Goal: Task Accomplishment & Management: Manage account settings

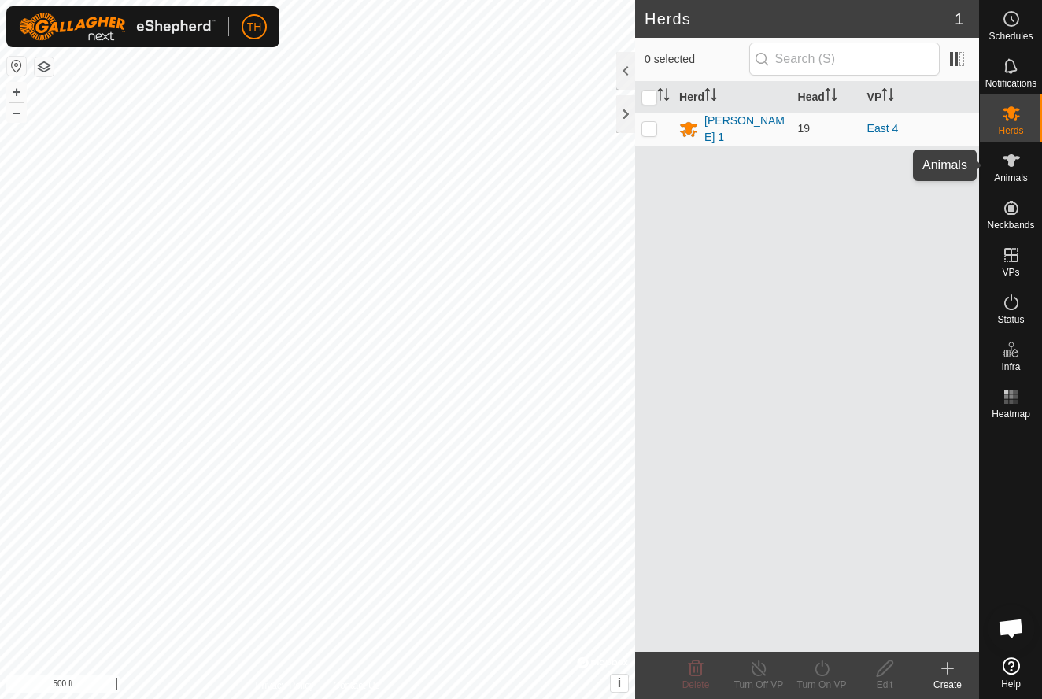
click at [1012, 168] on icon at bounding box center [1011, 160] width 19 height 19
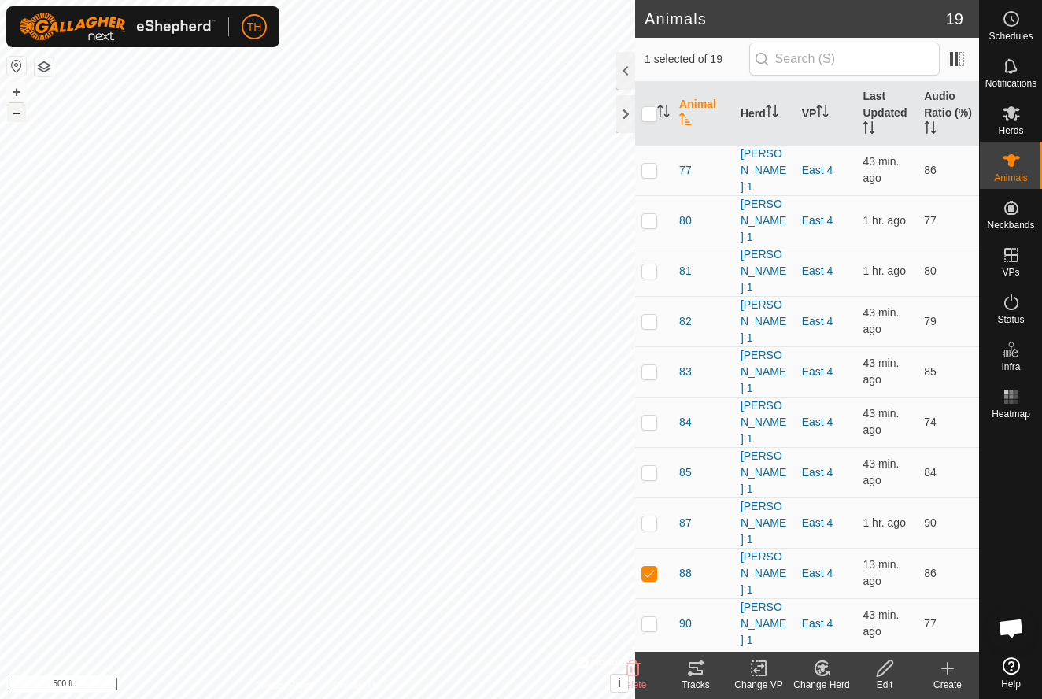
click at [21, 117] on button "–" at bounding box center [16, 112] width 19 height 19
checkbox input "false"
checkbox input "true"
click at [698, 670] on icon at bounding box center [696, 668] width 14 height 13
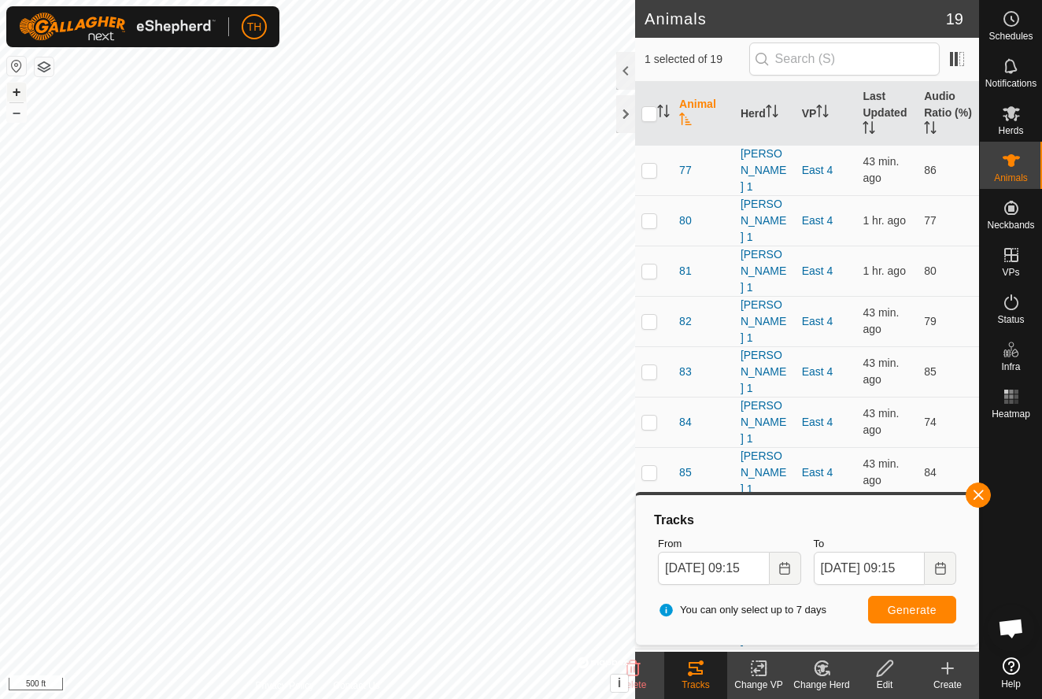
click at [17, 96] on button "+" at bounding box center [16, 92] width 19 height 19
click at [13, 118] on button "–" at bounding box center [16, 112] width 19 height 19
click at [13, 91] on button "+" at bounding box center [16, 92] width 19 height 19
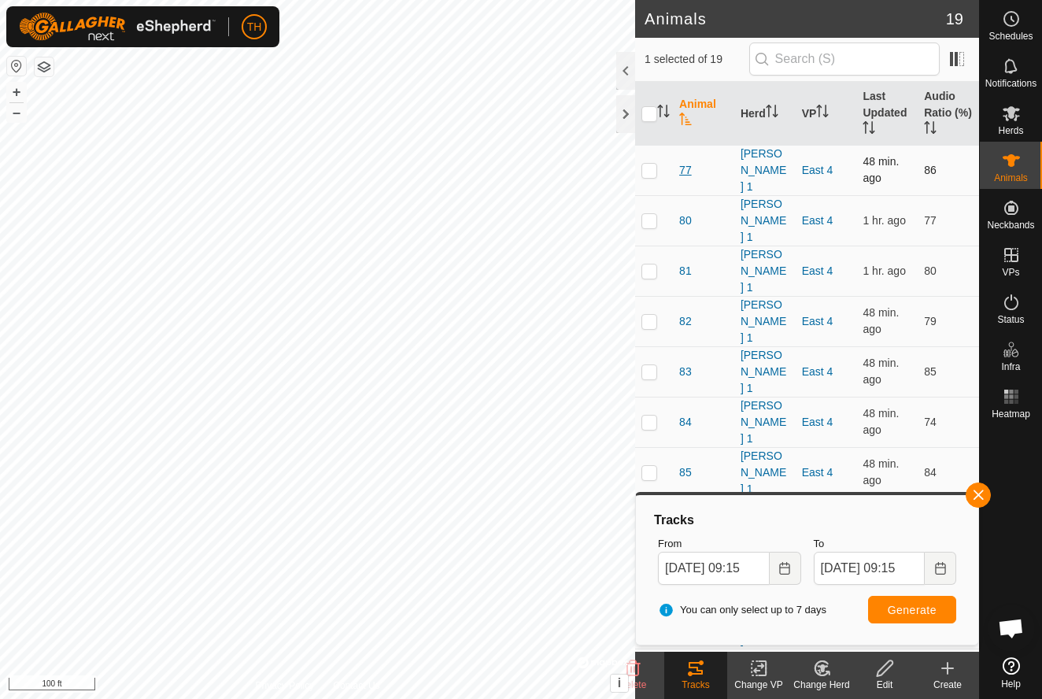
click at [683, 162] on span "77" at bounding box center [685, 170] width 13 height 17
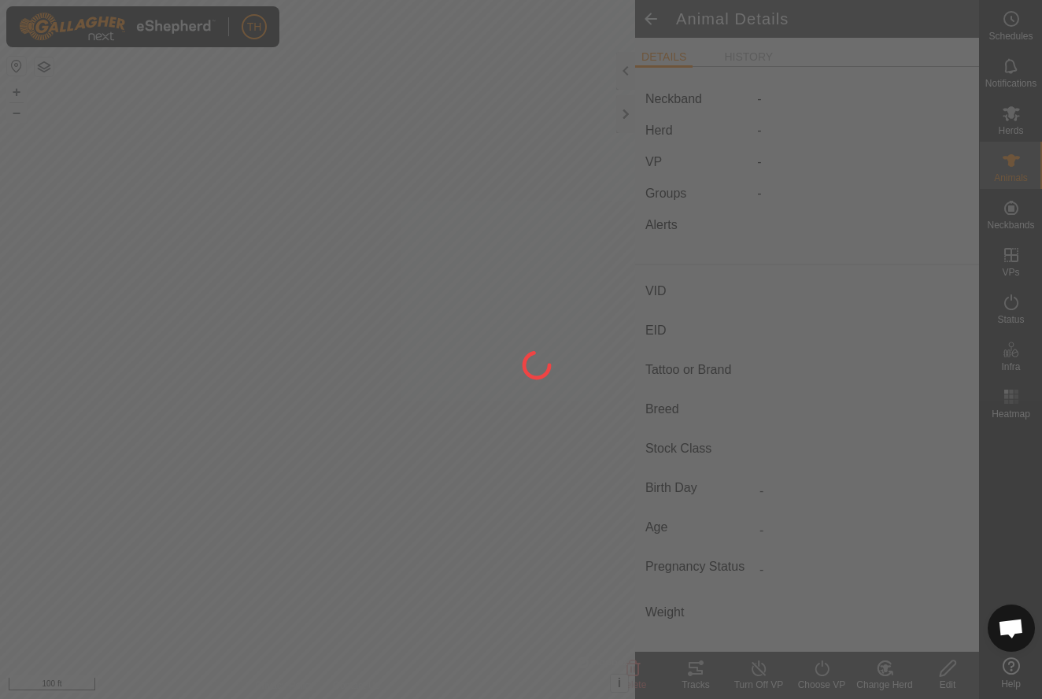
type input "77"
type input "-"
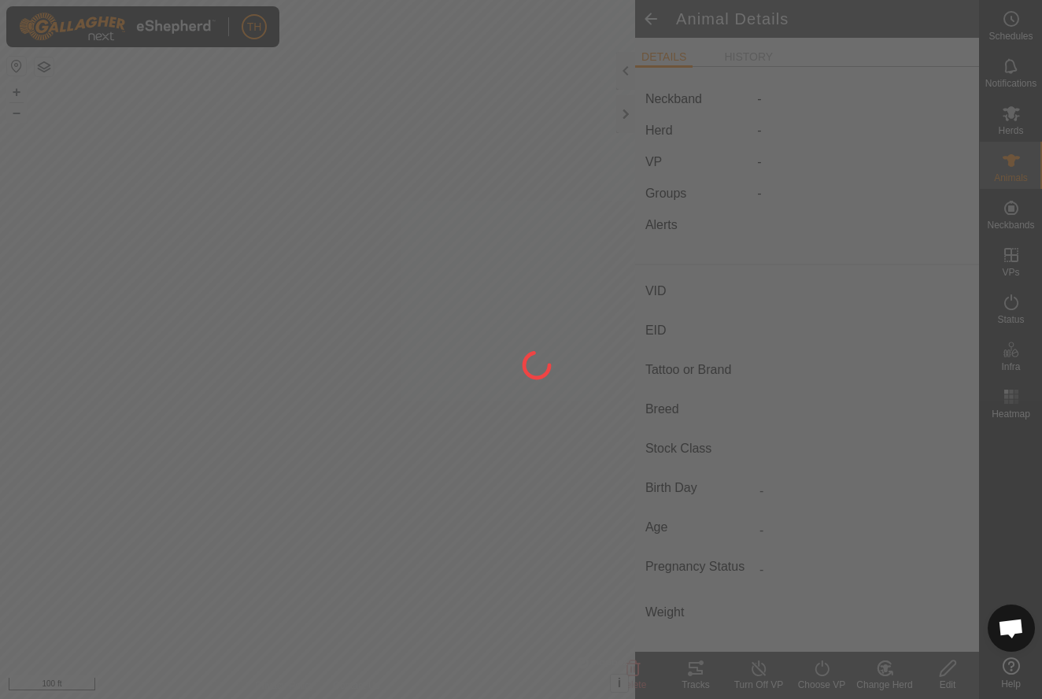
type input "0 kg"
type input "-"
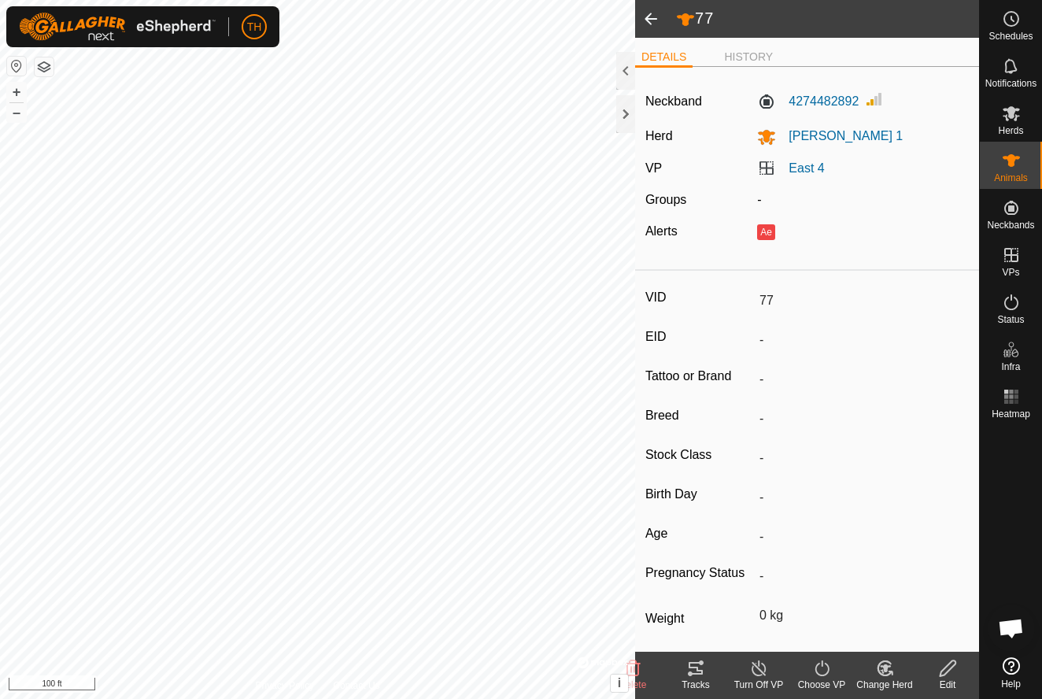
click at [696, 663] on icon at bounding box center [696, 668] width 14 height 13
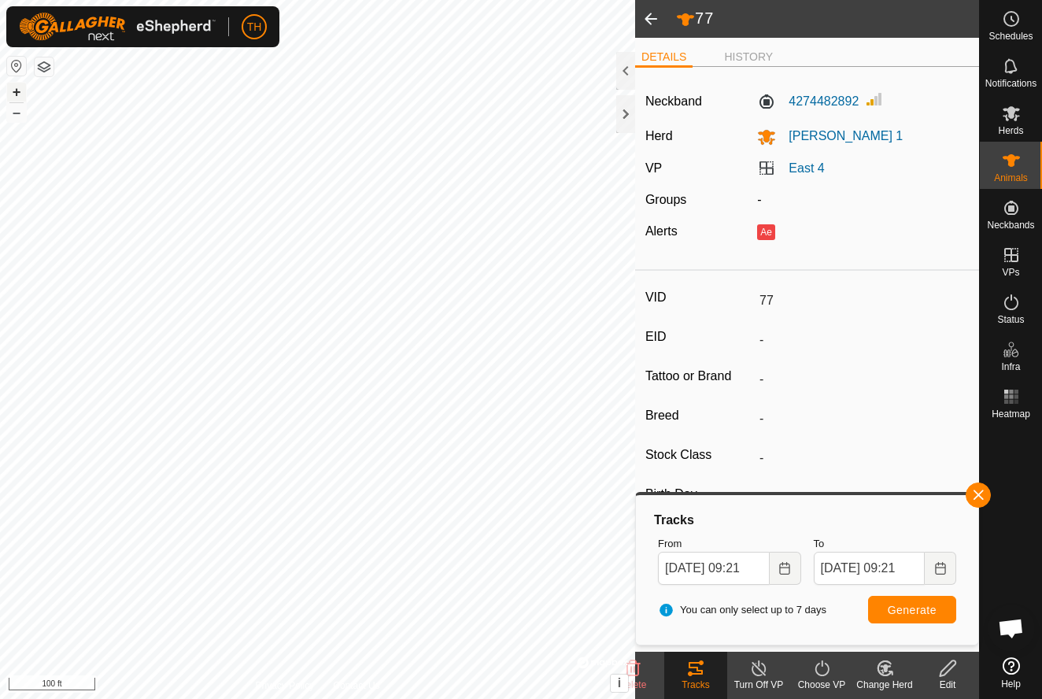
click at [17, 89] on button "+" at bounding box center [16, 92] width 19 height 19
click at [17, 112] on button "–" at bounding box center [16, 112] width 19 height 19
click at [17, 91] on button "+" at bounding box center [16, 92] width 19 height 19
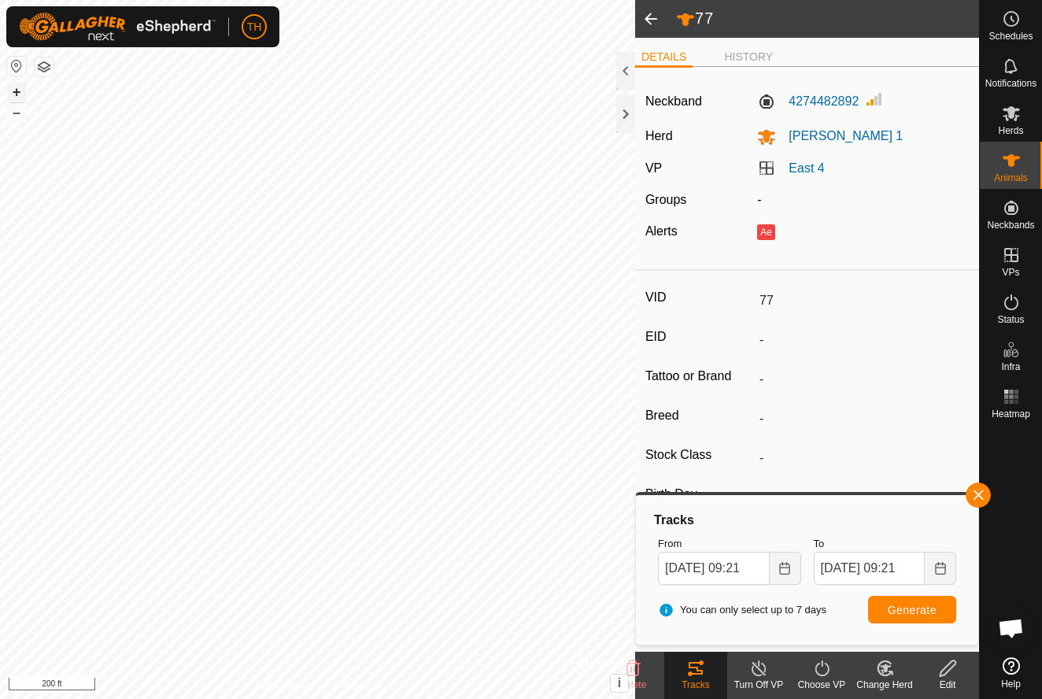
click at [17, 91] on button "+" at bounding box center [16, 92] width 19 height 19
click at [649, 24] on span at bounding box center [650, 19] width 31 height 38
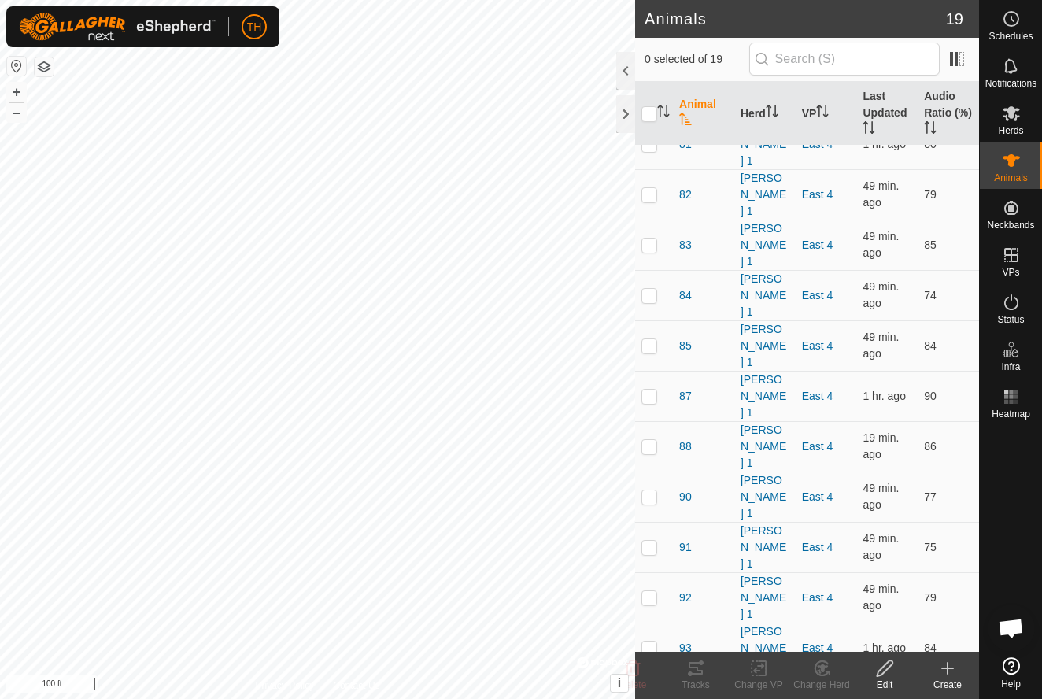
scroll to position [125, 0]
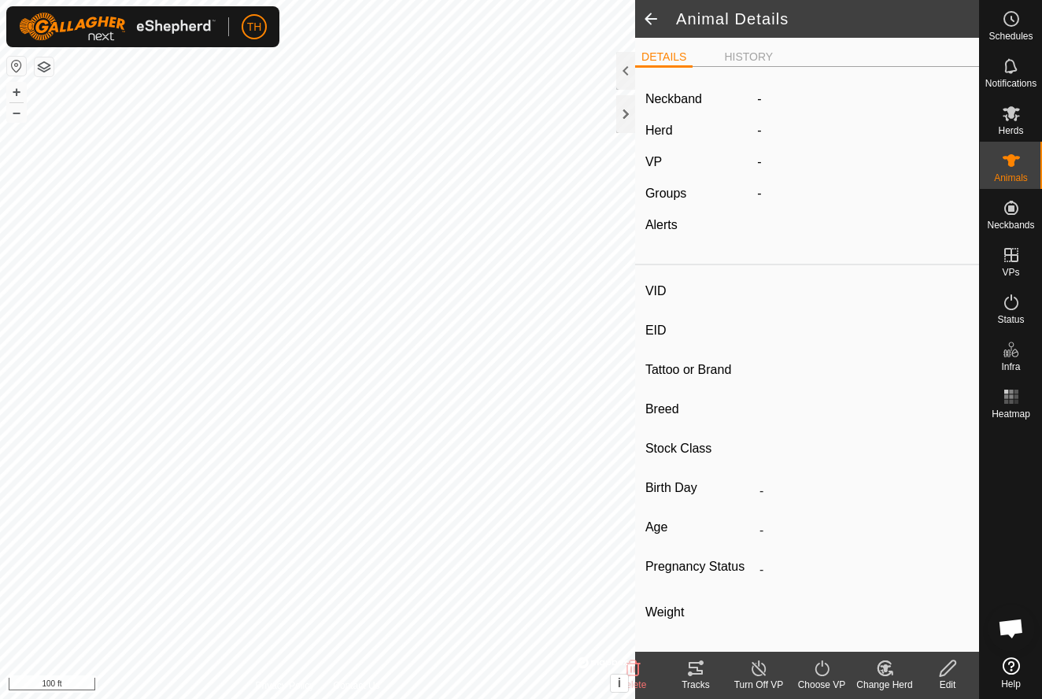
type input "96"
type input "-"
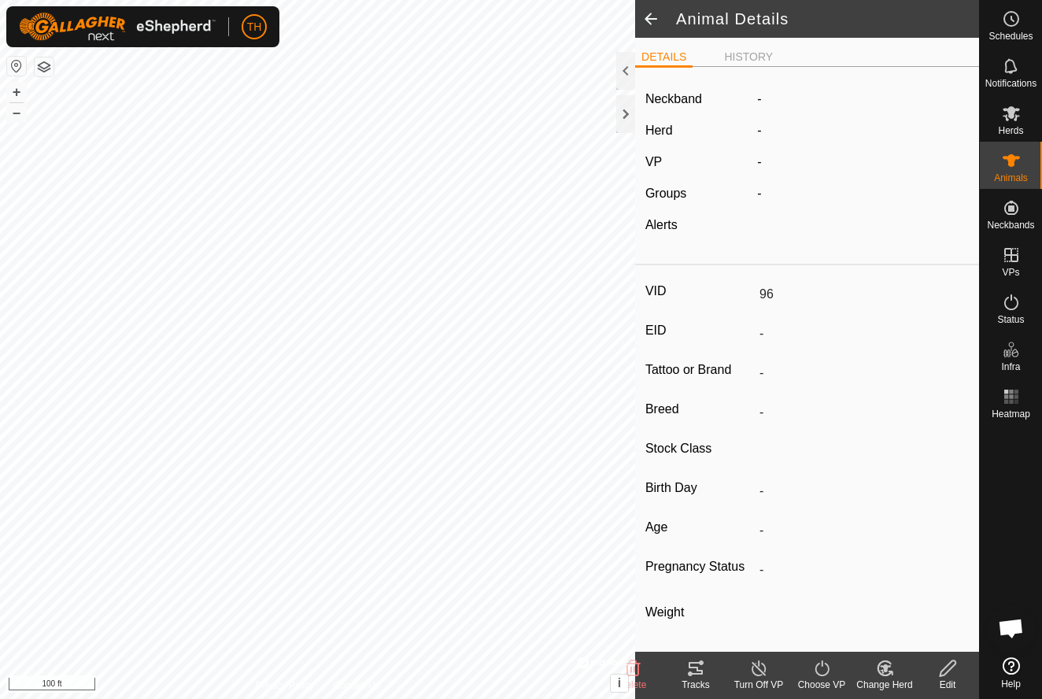
type input "0 kg"
type input "-"
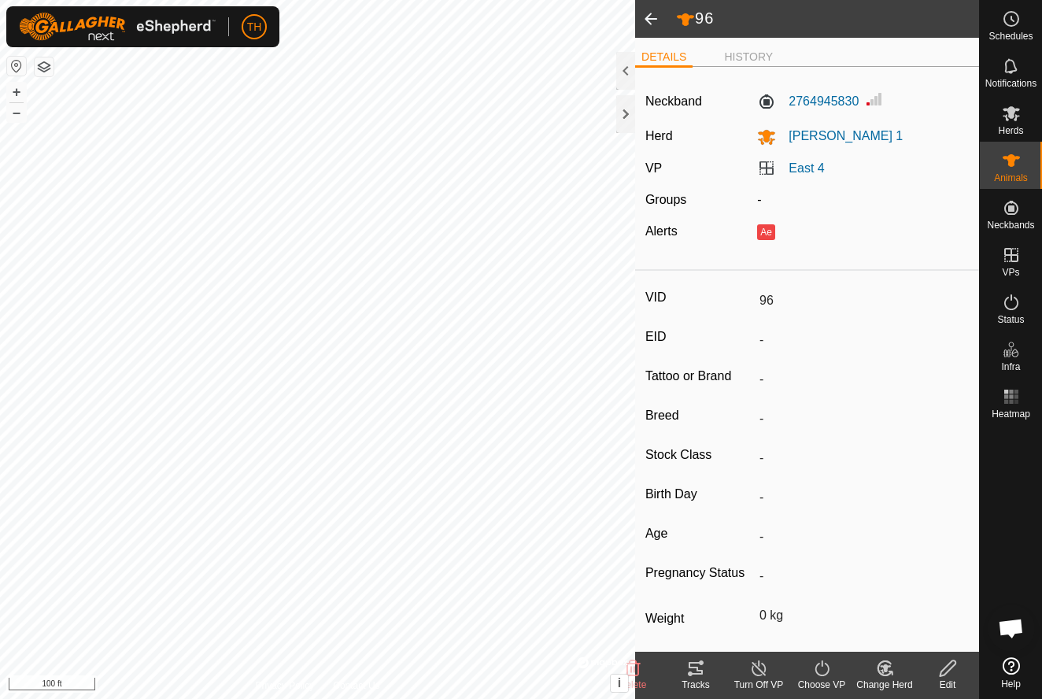
click at [694, 668] on icon at bounding box center [696, 668] width 14 height 13
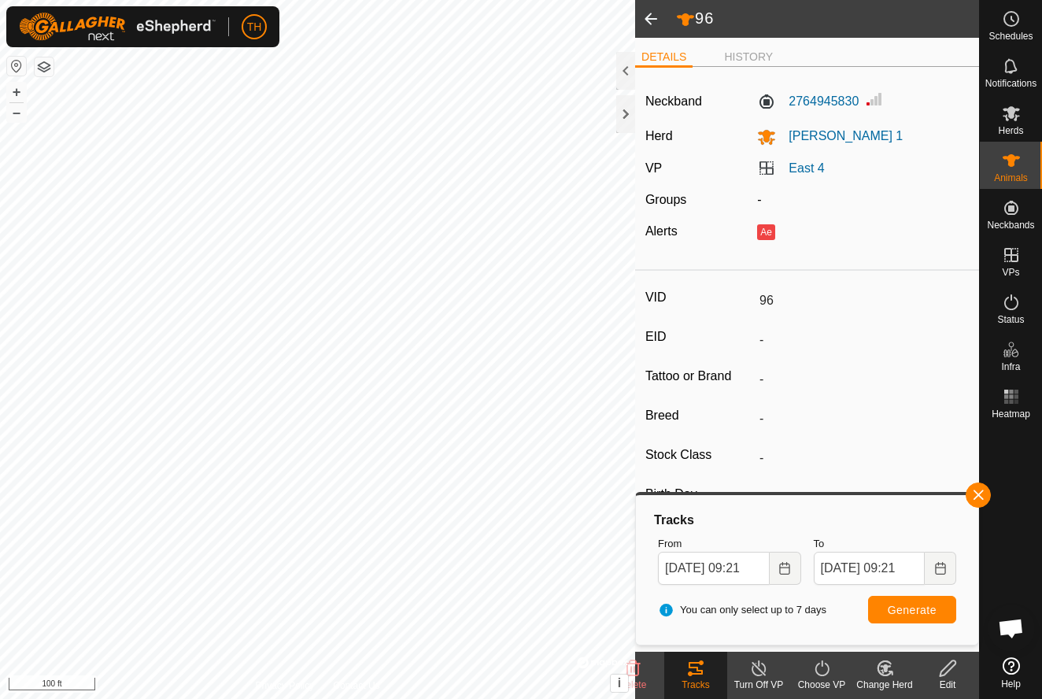
click at [653, 17] on span at bounding box center [650, 19] width 31 height 38
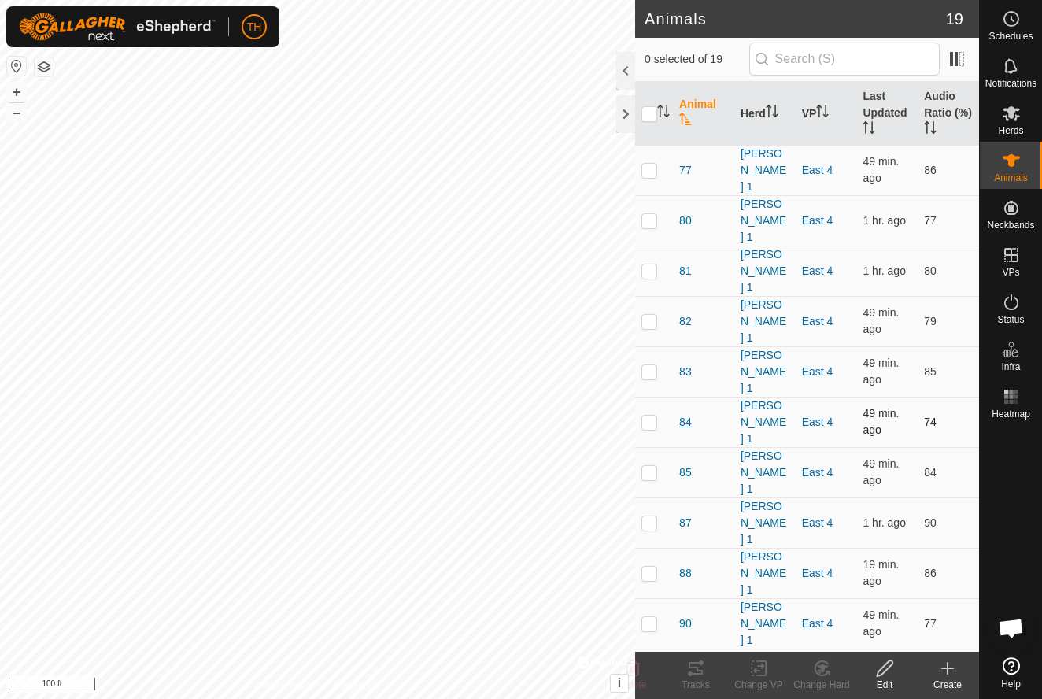
click at [686, 414] on span "84" at bounding box center [685, 422] width 13 height 17
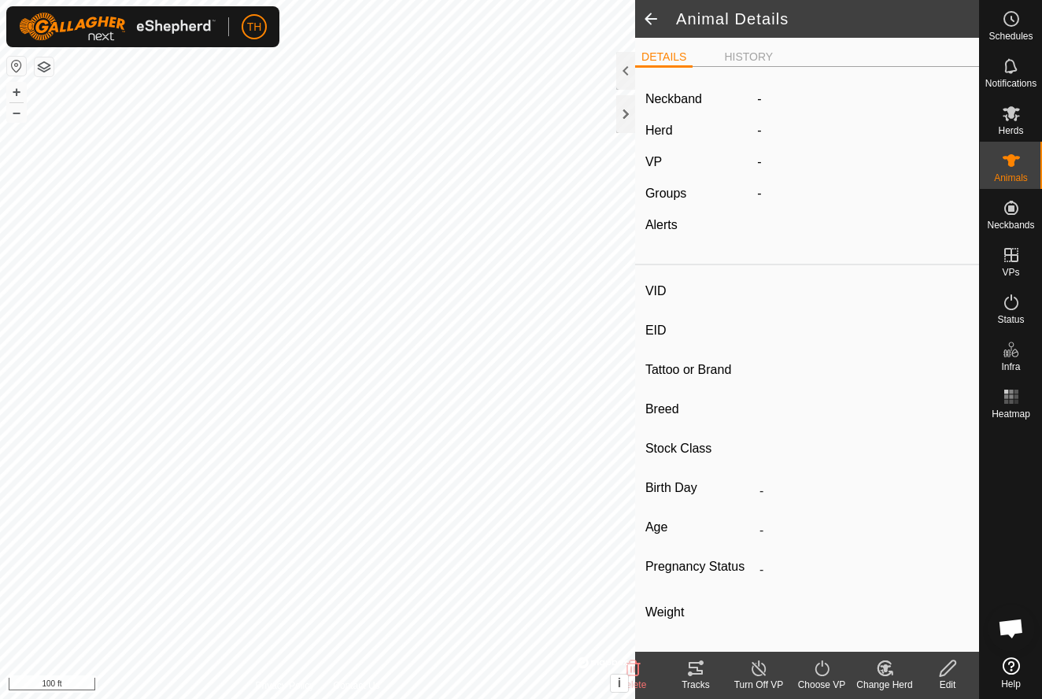
type input "84"
type input "-"
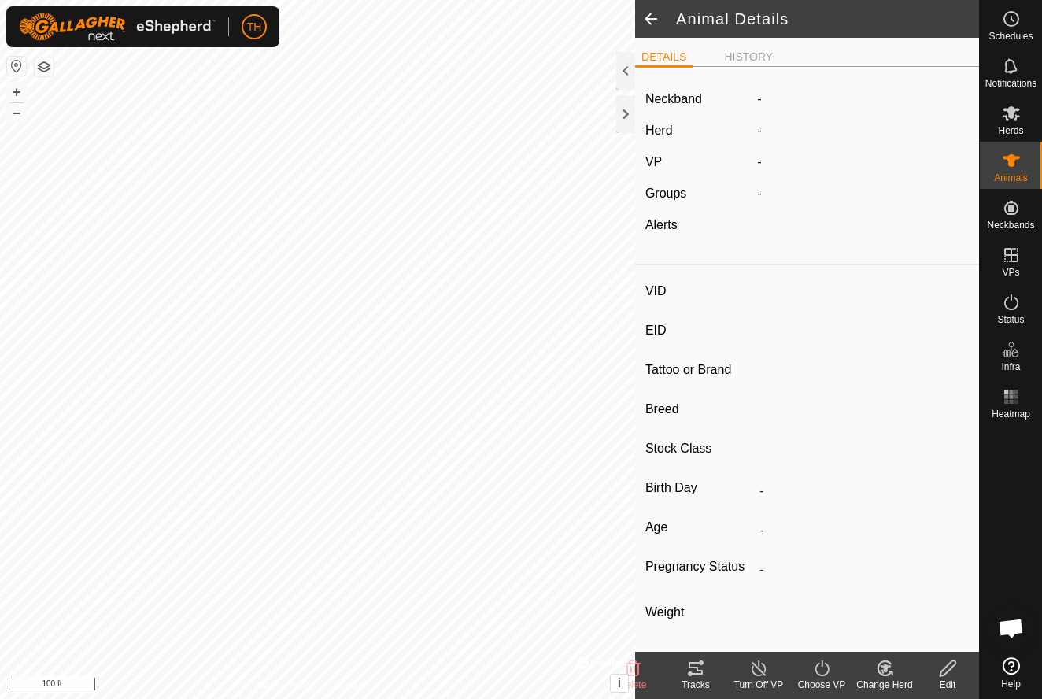
type input "0 kg"
type input "-"
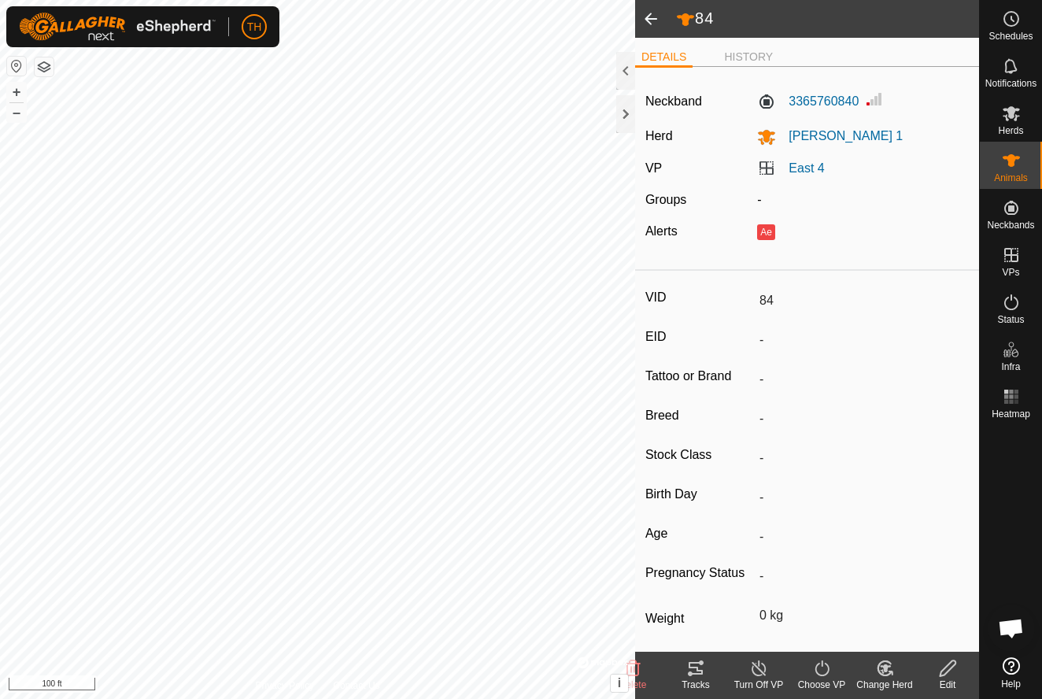
click at [697, 664] on icon at bounding box center [695, 668] width 19 height 19
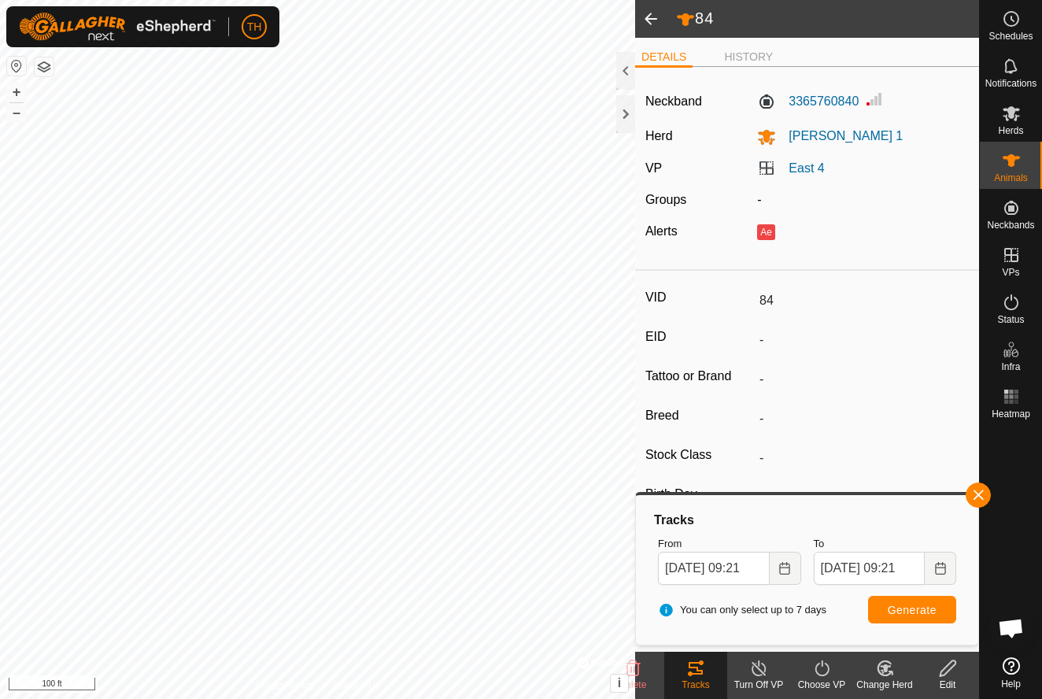
click at [649, 19] on span at bounding box center [650, 19] width 31 height 38
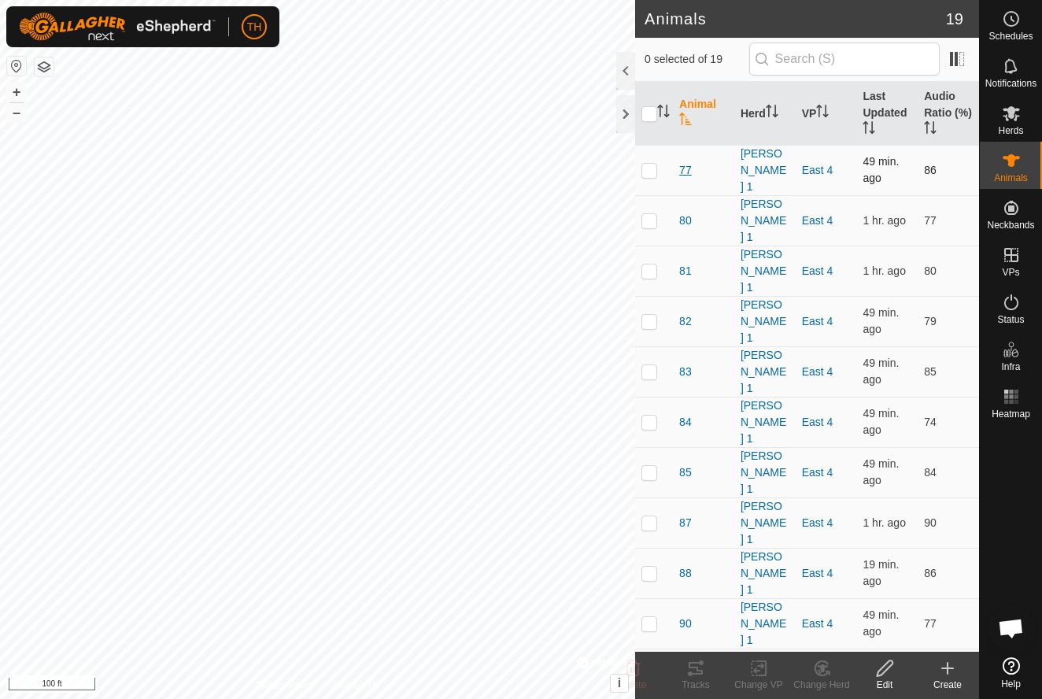
click at [686, 164] on span "77" at bounding box center [685, 170] width 13 height 17
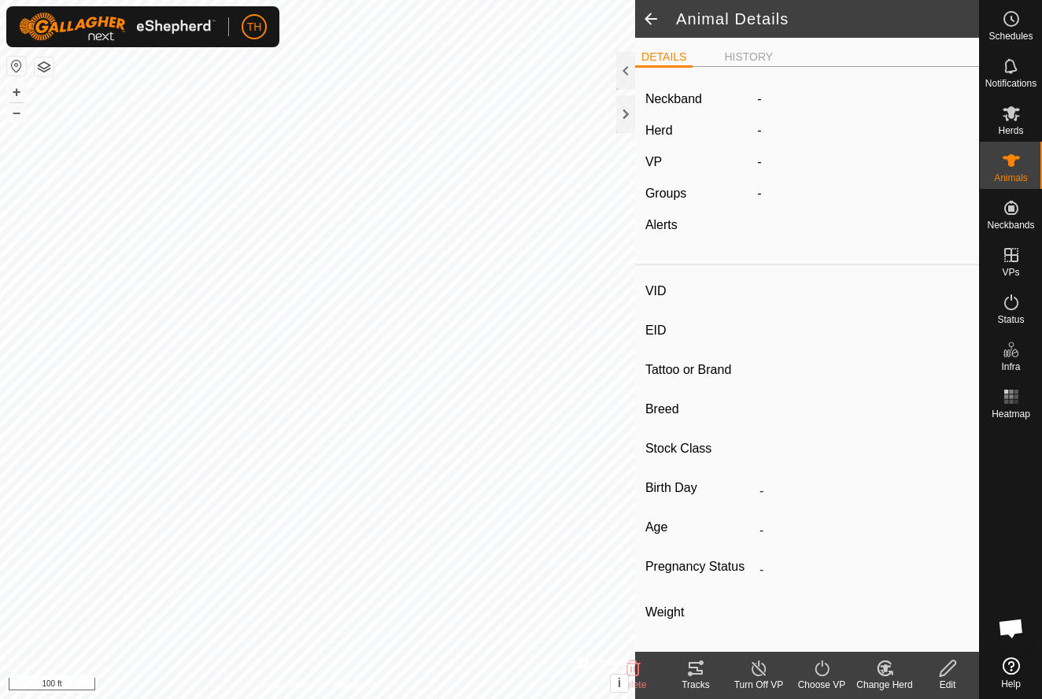
type input "77"
type input "-"
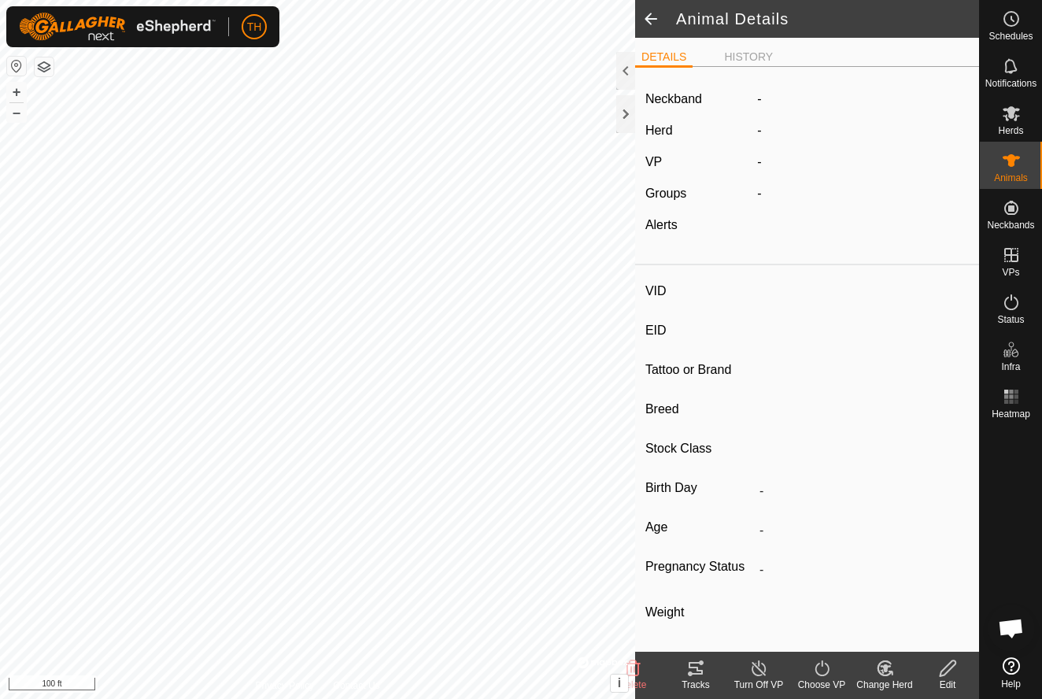
type input "0 kg"
type input "-"
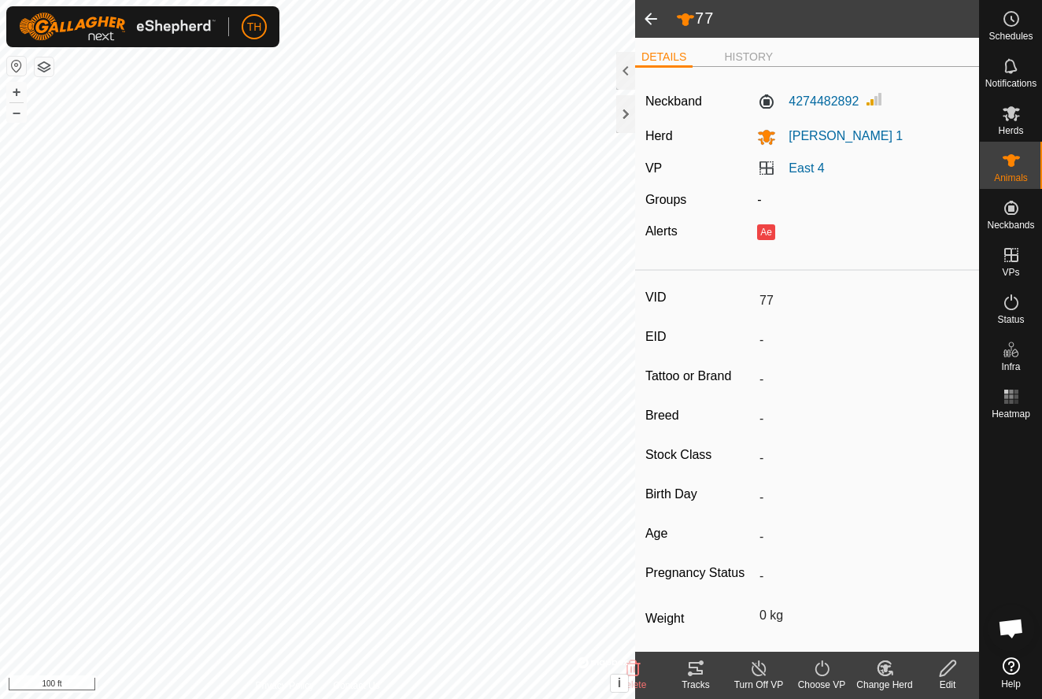
click at [693, 672] on icon at bounding box center [695, 668] width 19 height 19
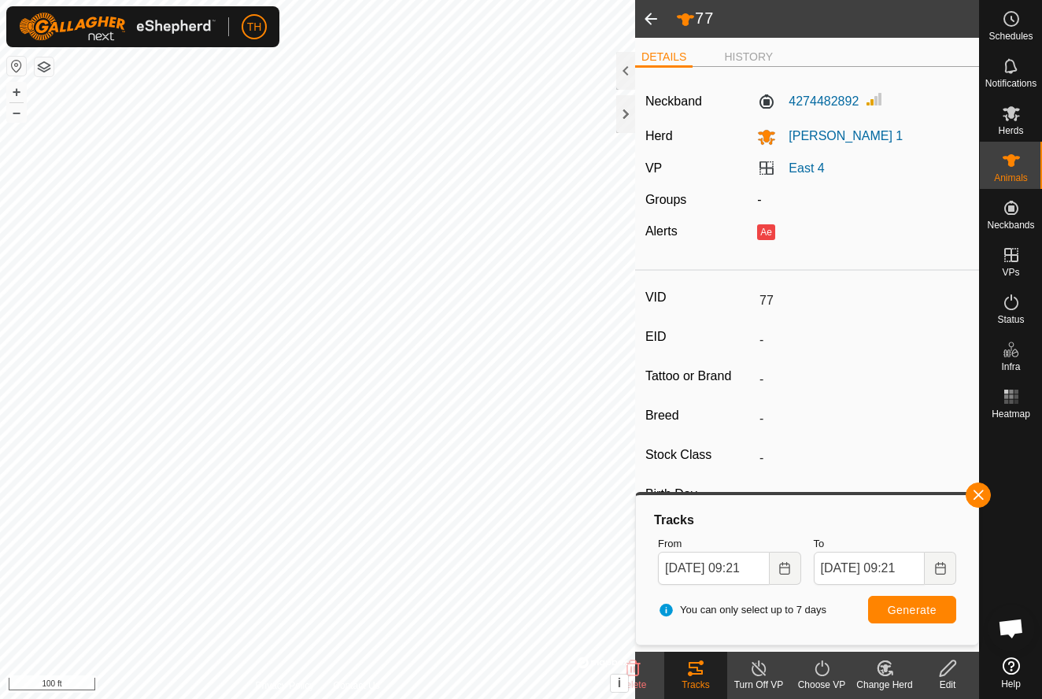
click at [651, 17] on span at bounding box center [650, 19] width 31 height 38
